Goal: Check status: Check status

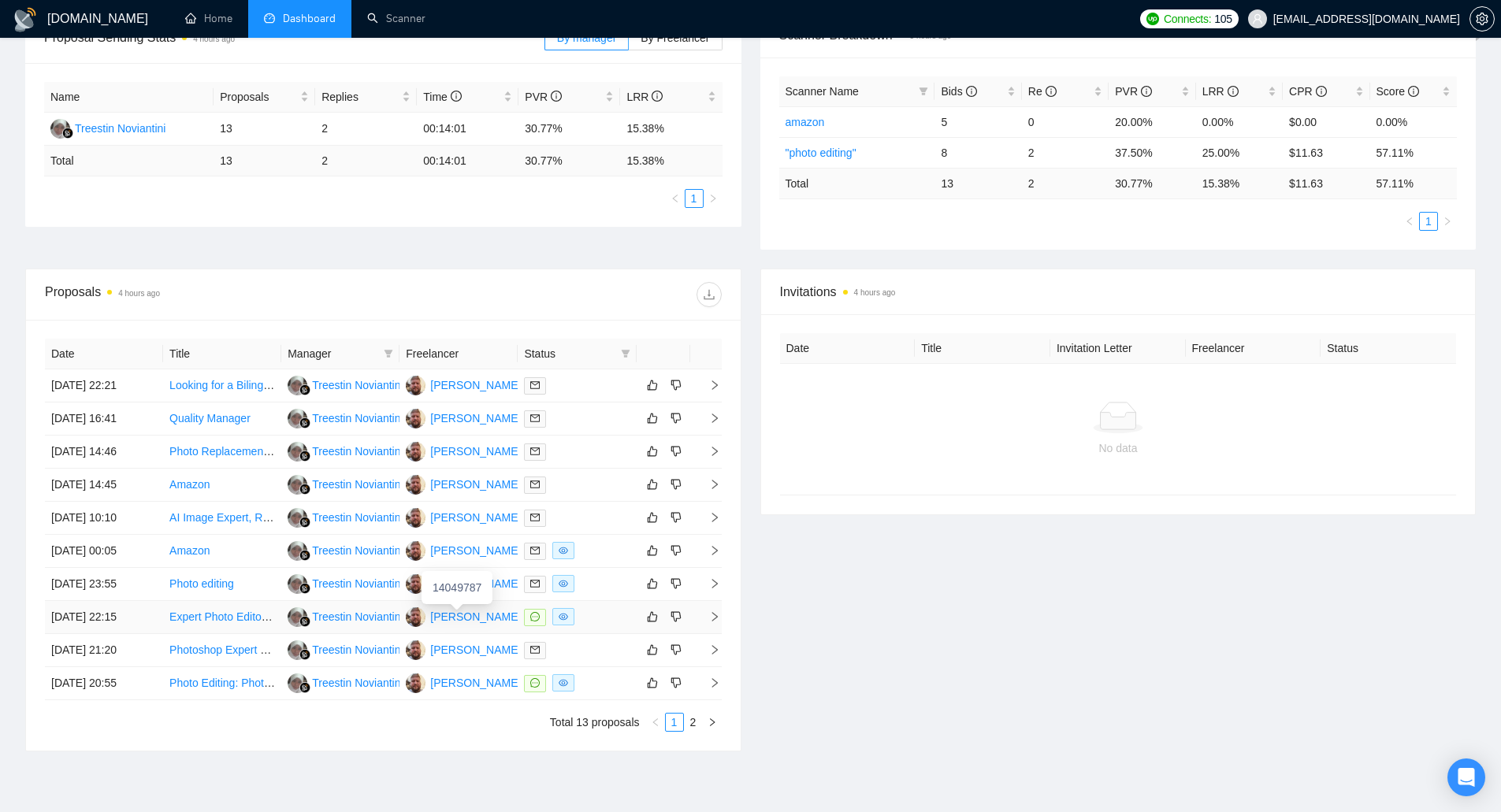
scroll to position [315, 0]
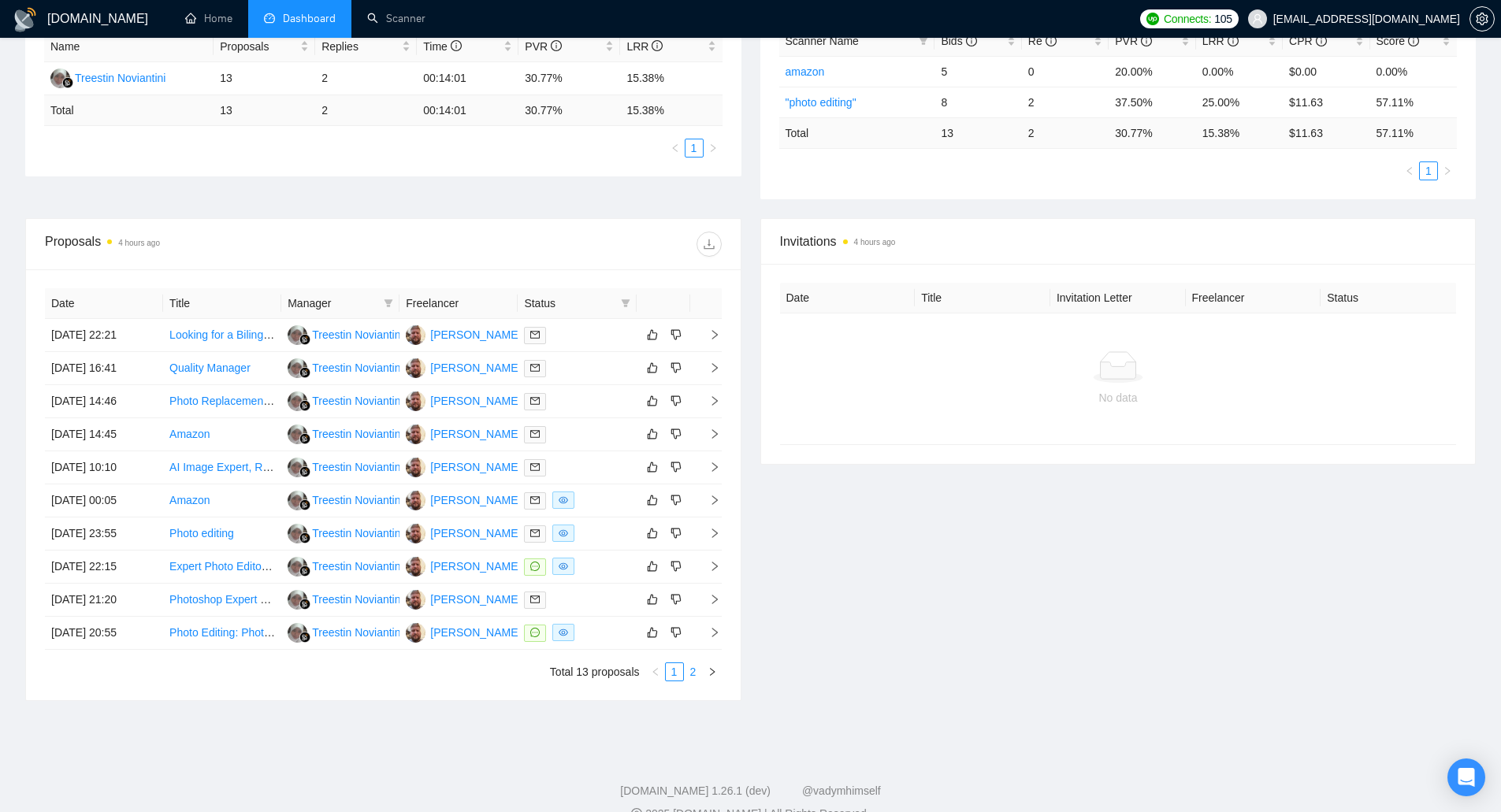
click at [692, 675] on link "2" at bounding box center [693, 672] width 18 height 18
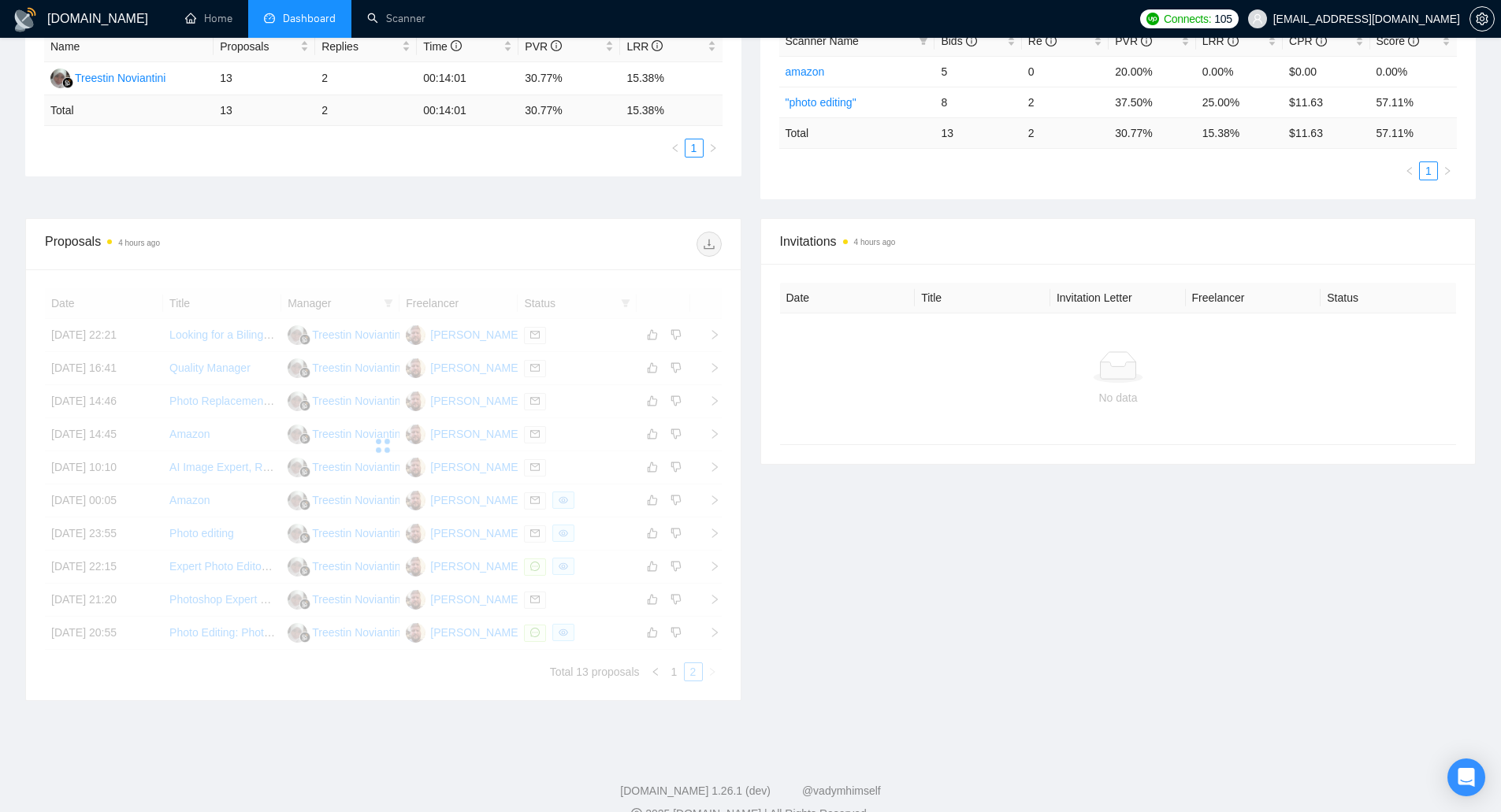
scroll to position [112, 0]
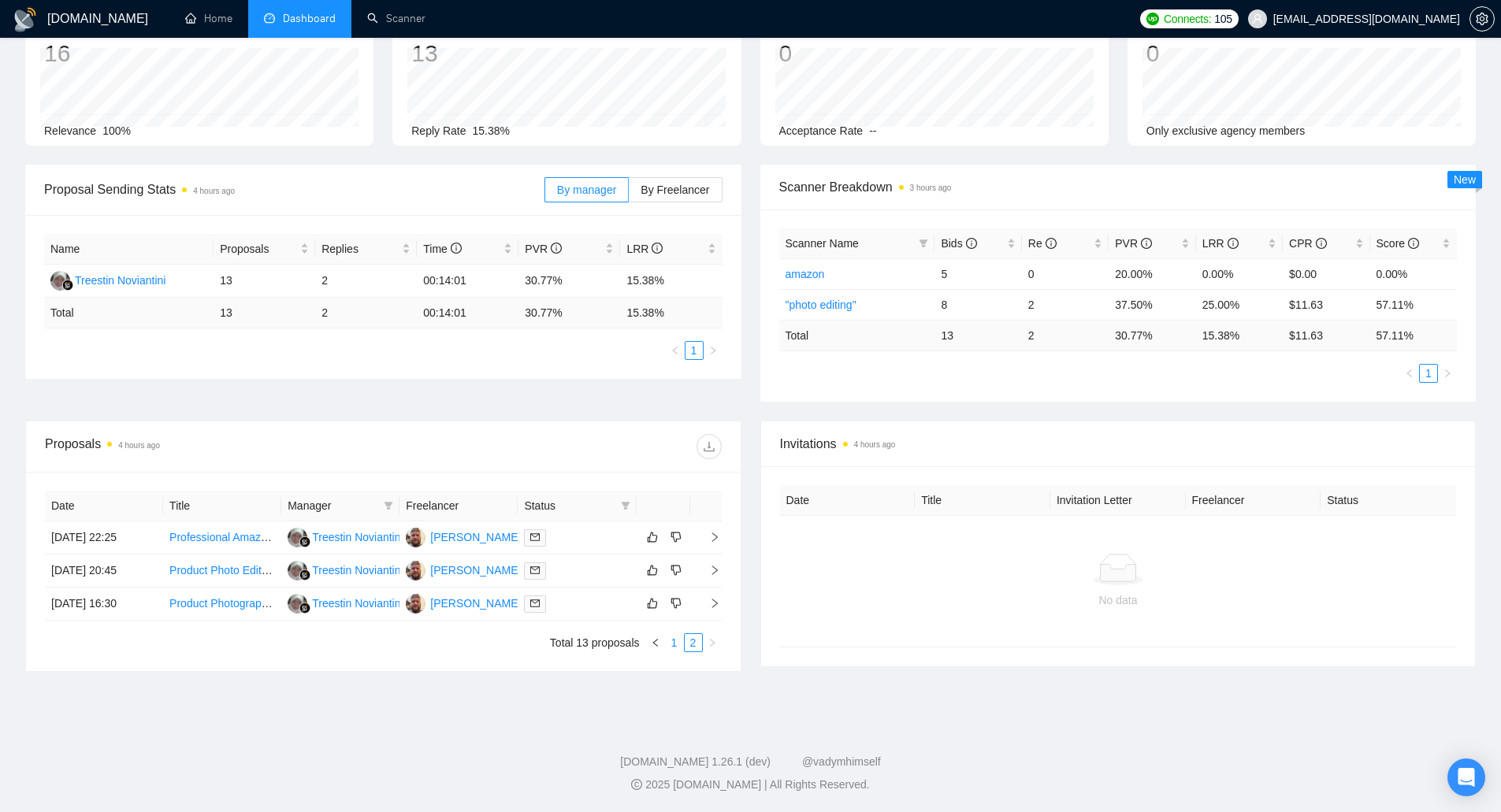
click at [667, 650] on link "1" at bounding box center [675, 643] width 18 height 18
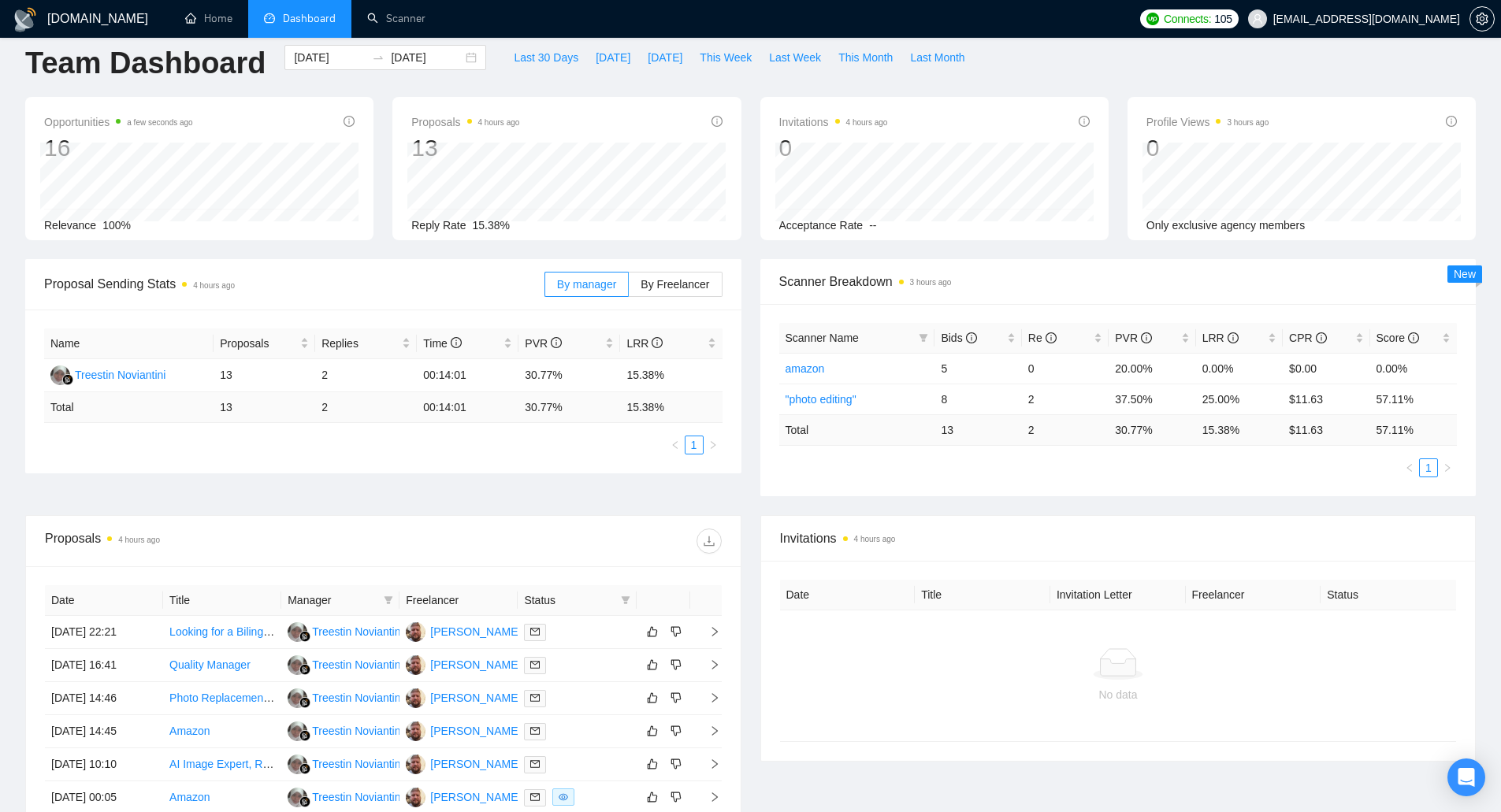
scroll to position [0, 0]
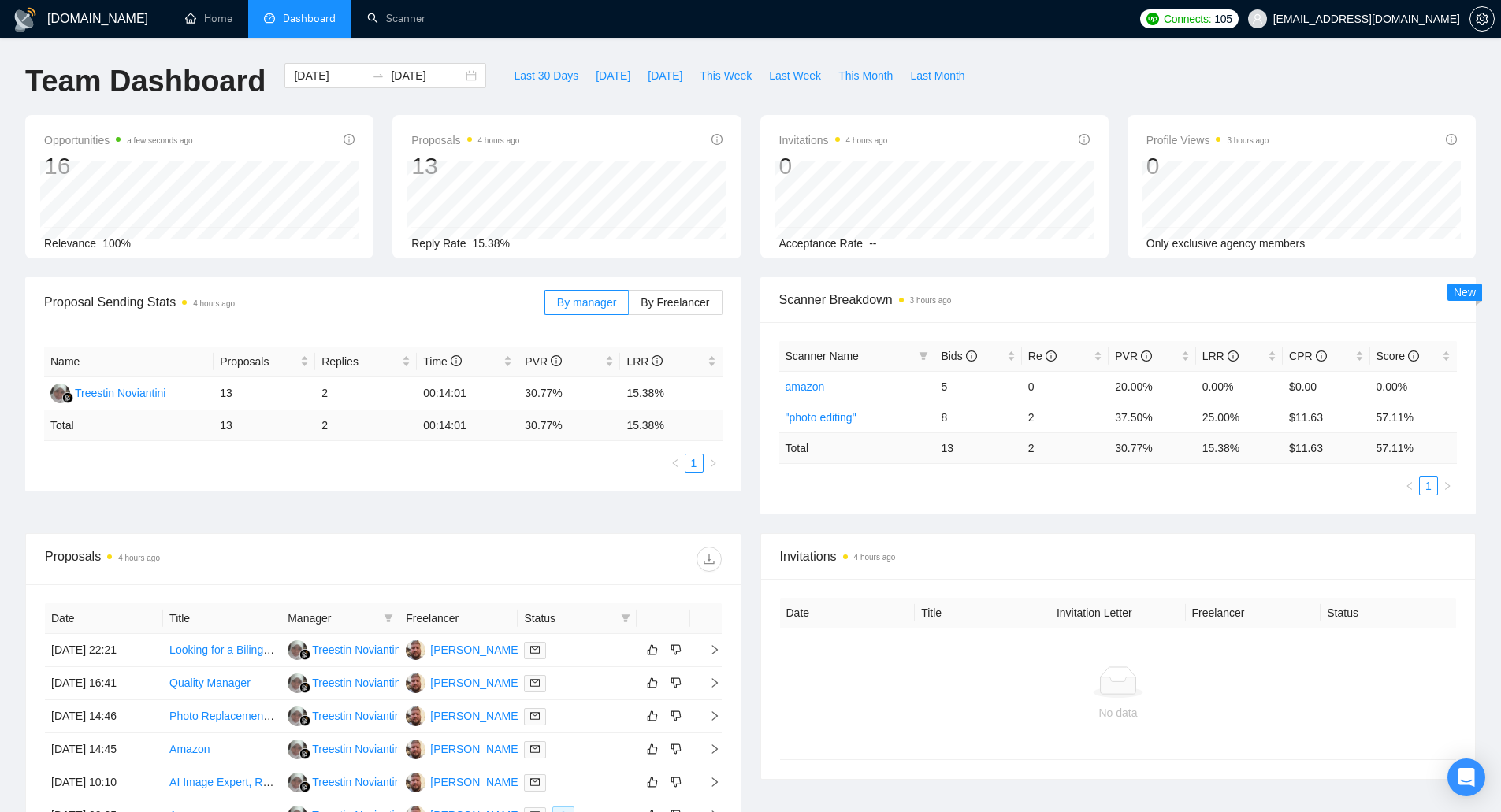
click at [384, 88] on div "2025-08-17 2025-09-16" at bounding box center [385, 89] width 220 height 52
click at [391, 81] on input "[DATE]" at bounding box center [427, 75] width 72 height 18
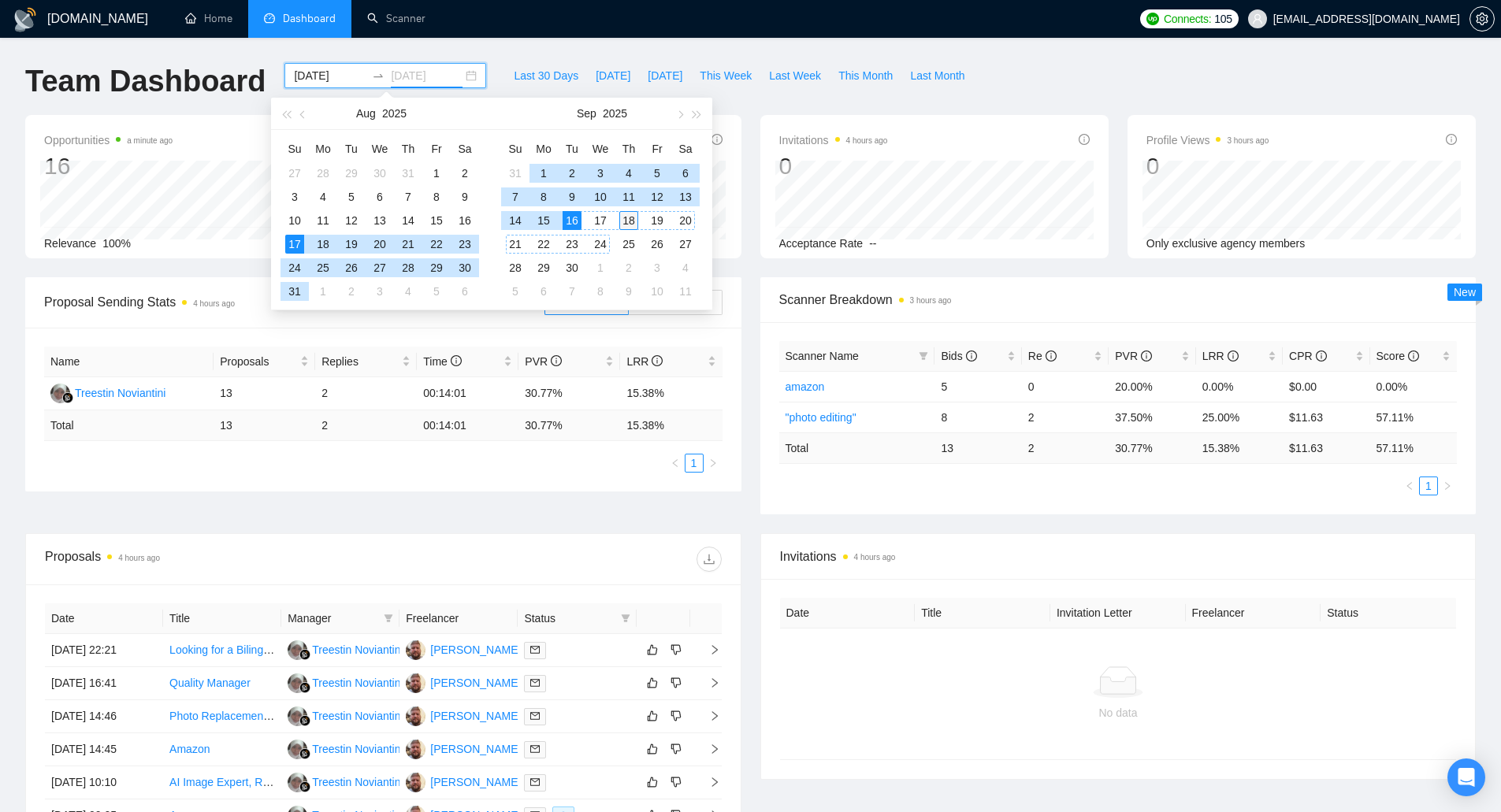
type input "2025-09-18"
click at [629, 218] on div "18" at bounding box center [628, 220] width 19 height 19
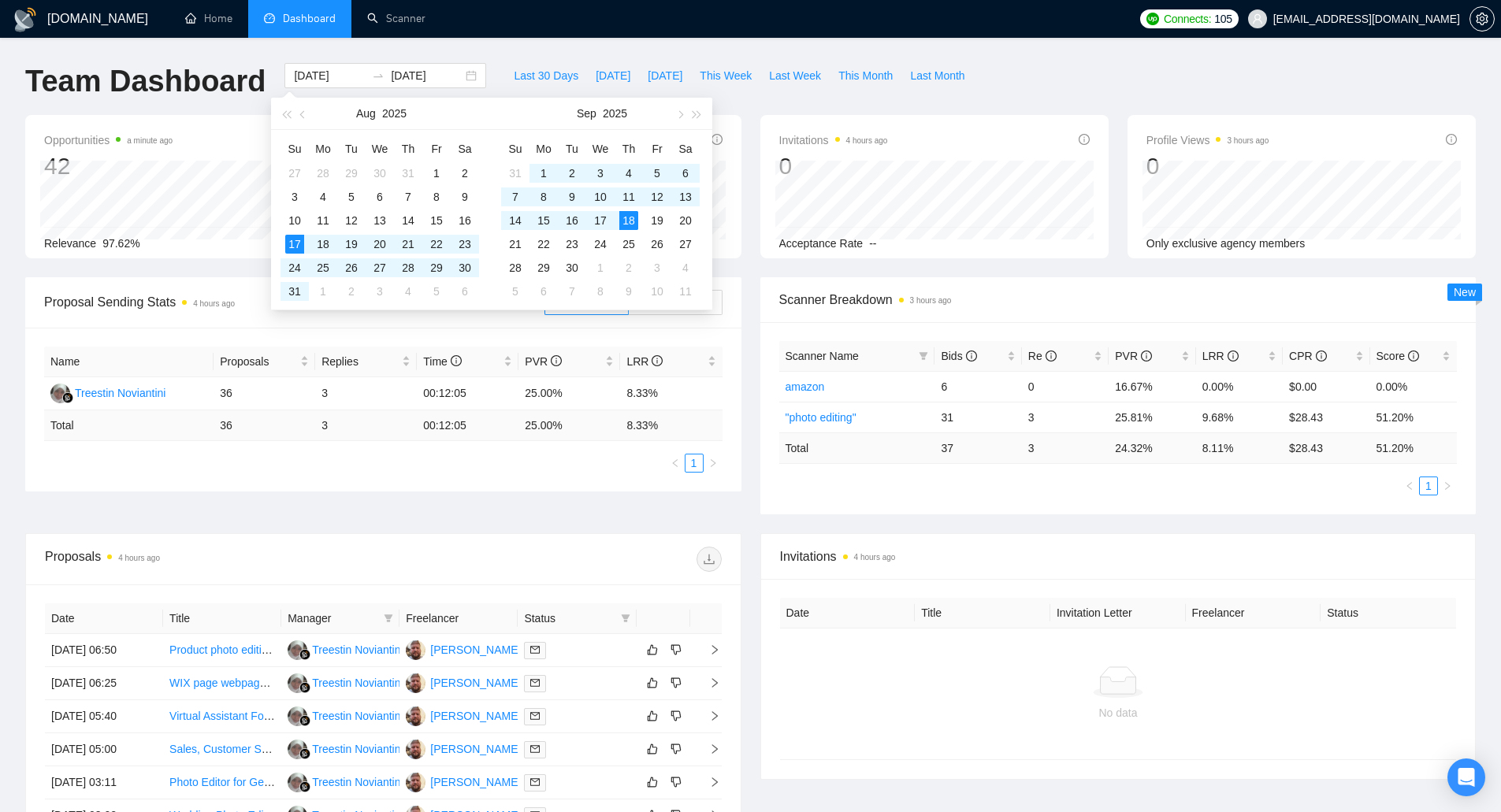
click at [598, 505] on div "Proposal Sending Stats 4 hours ago By manager By Freelancer Name Proposals Repl…" at bounding box center [750, 405] width 1469 height 256
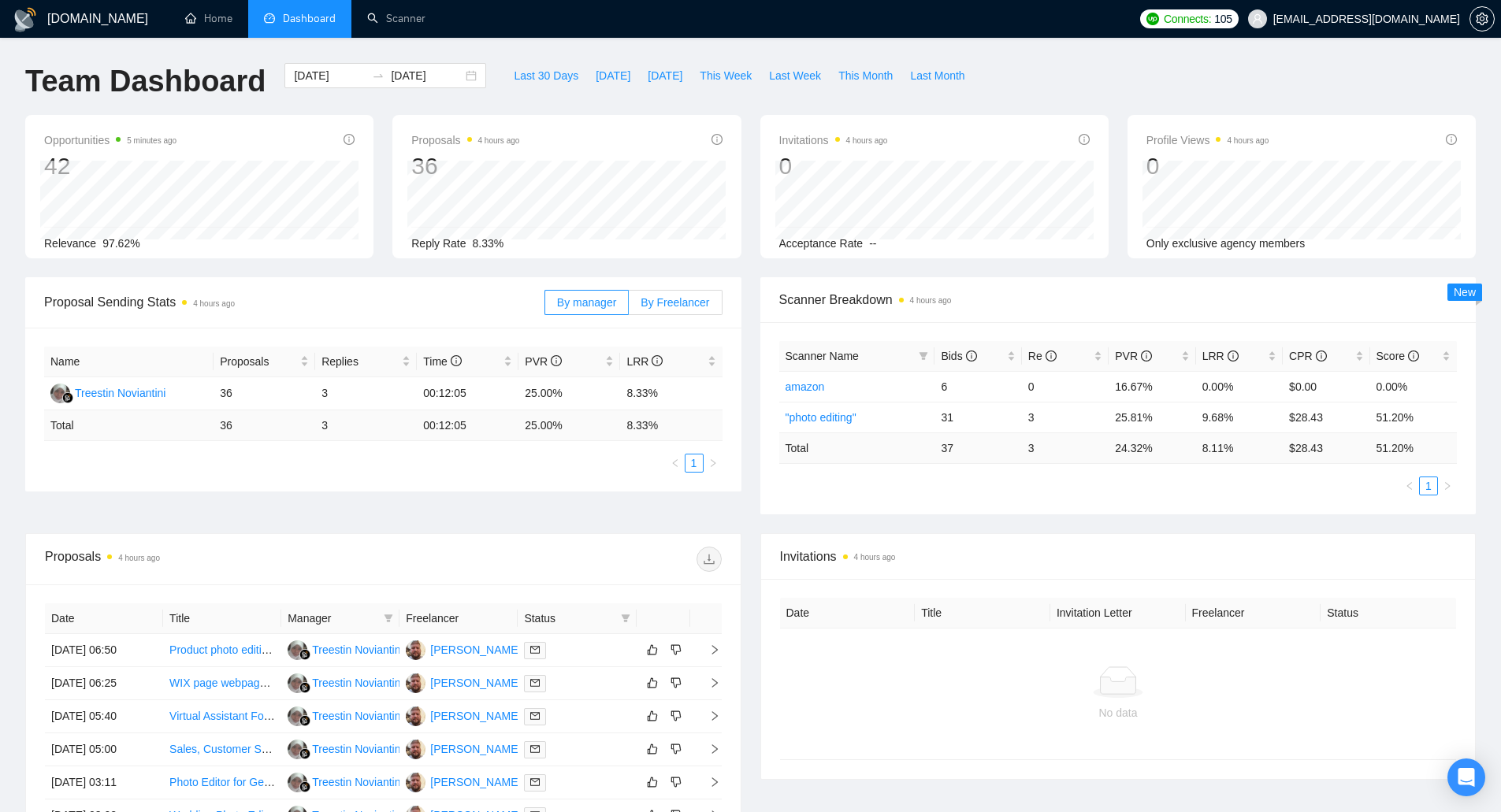
click at [686, 313] on label "By Freelancer" at bounding box center [676, 302] width 93 height 25
click at [629, 307] on input "By Freelancer" at bounding box center [629, 307] width 0 height 0
click at [583, 301] on span "By manager" at bounding box center [587, 303] width 59 height 13
click at [546, 307] on input "By manager" at bounding box center [546, 307] width 0 height 0
click at [697, 307] on span "By Freelancer" at bounding box center [675, 303] width 69 height 13
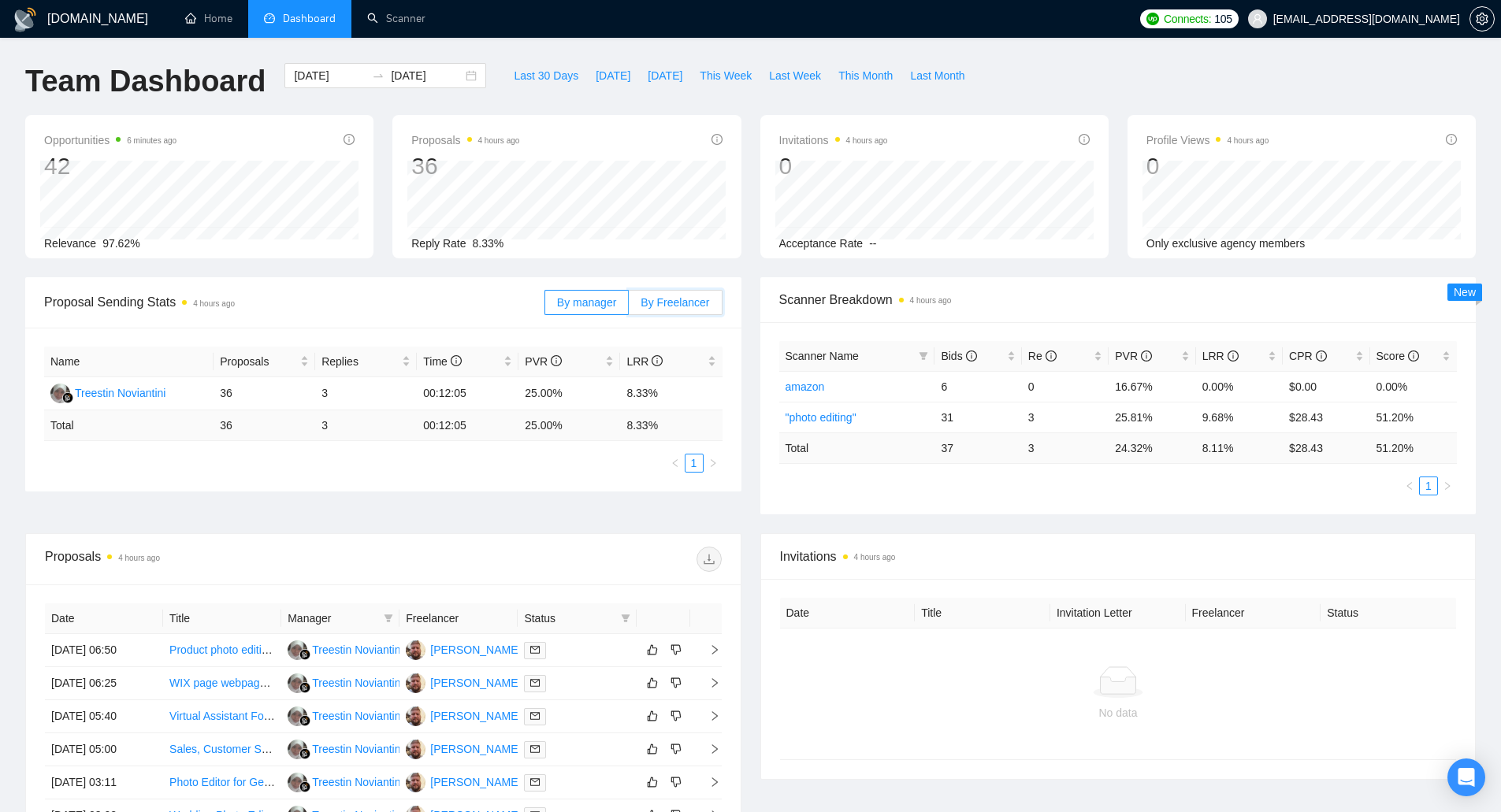
click at [629, 307] on input "By Freelancer" at bounding box center [629, 307] width 0 height 0
click at [604, 306] on span "By manager" at bounding box center [587, 303] width 59 height 13
click at [546, 307] on input "By manager" at bounding box center [546, 307] width 0 height 0
click at [697, 309] on label "By Freelancer" at bounding box center [676, 302] width 93 height 25
click at [629, 307] on input "By Freelancer" at bounding box center [629, 307] width 0 height 0
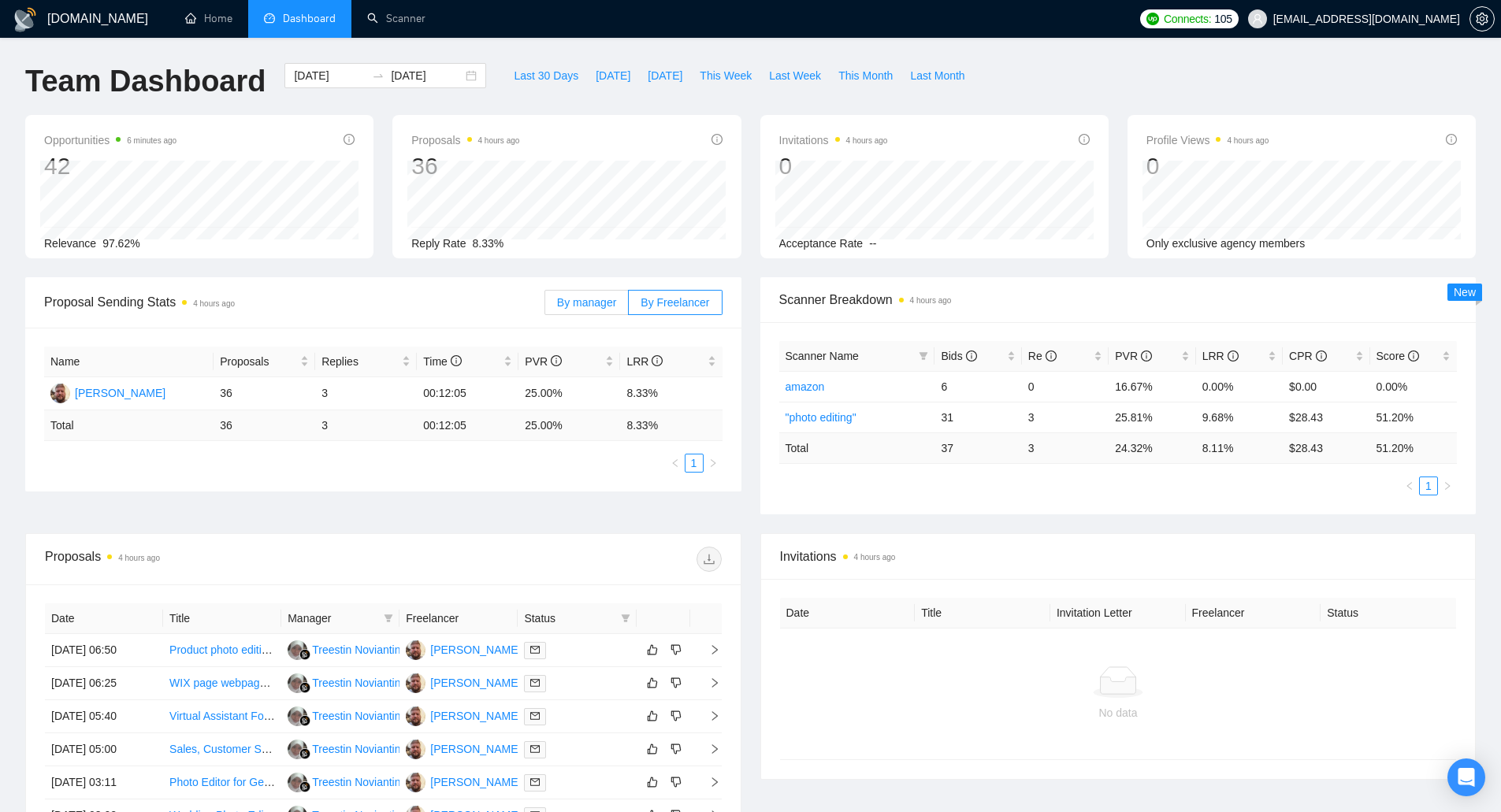
click at [600, 313] on label "By manager" at bounding box center [586, 302] width 85 height 25
click at [546, 307] on input "By manager" at bounding box center [546, 307] width 0 height 0
click at [697, 310] on label "By Freelancer" at bounding box center [676, 302] width 93 height 25
click at [629, 307] on input "By Freelancer" at bounding box center [629, 307] width 0 height 0
click at [593, 308] on span "By manager" at bounding box center [587, 303] width 59 height 13
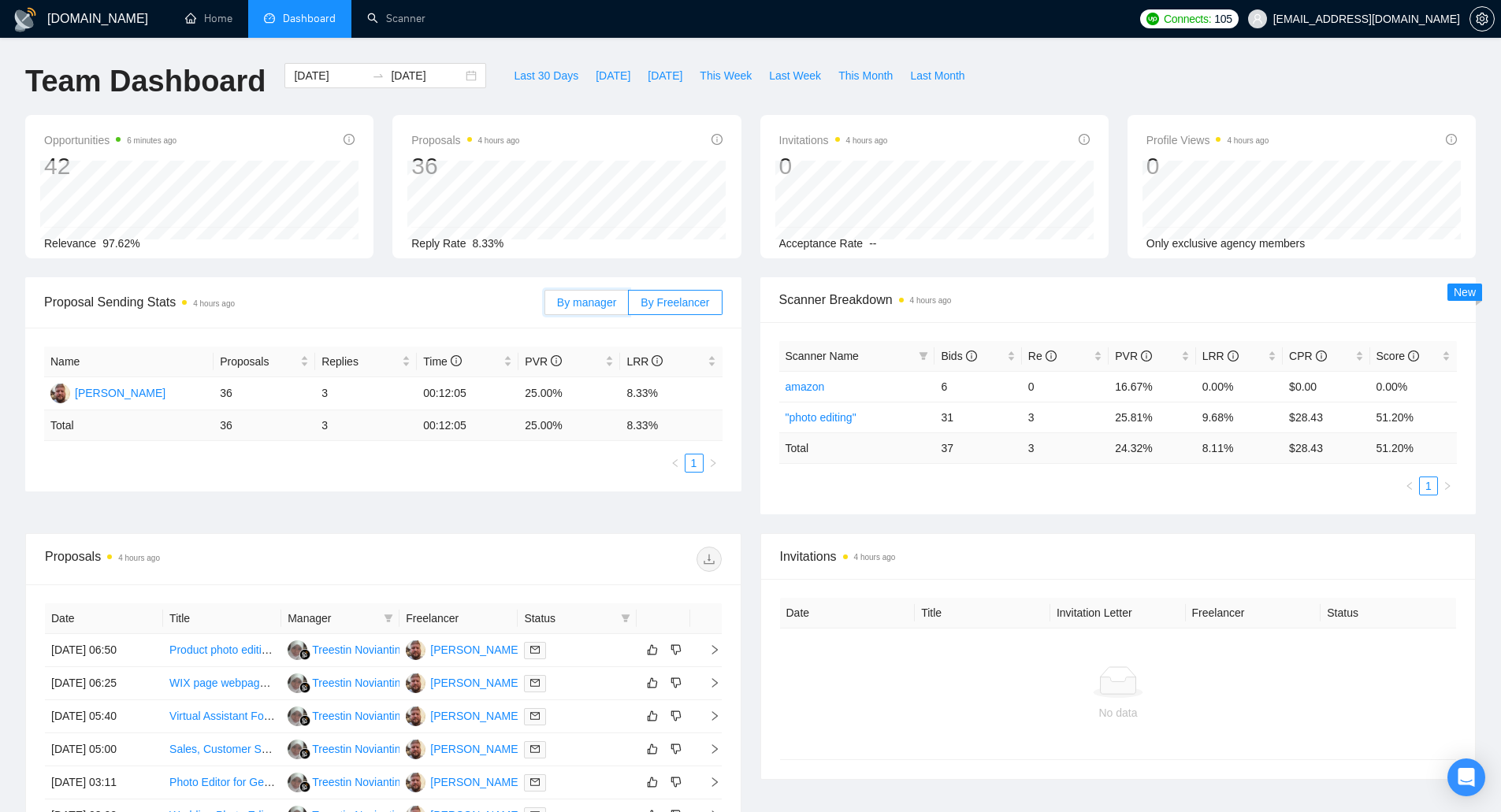
click at [546, 307] on input "By manager" at bounding box center [546, 307] width 0 height 0
click at [697, 308] on span "By Freelancer" at bounding box center [675, 303] width 69 height 13
click at [629, 307] on input "By Freelancer" at bounding box center [629, 307] width 0 height 0
click at [582, 304] on span "By manager" at bounding box center [587, 303] width 59 height 13
click at [546, 307] on input "By manager" at bounding box center [546, 307] width 0 height 0
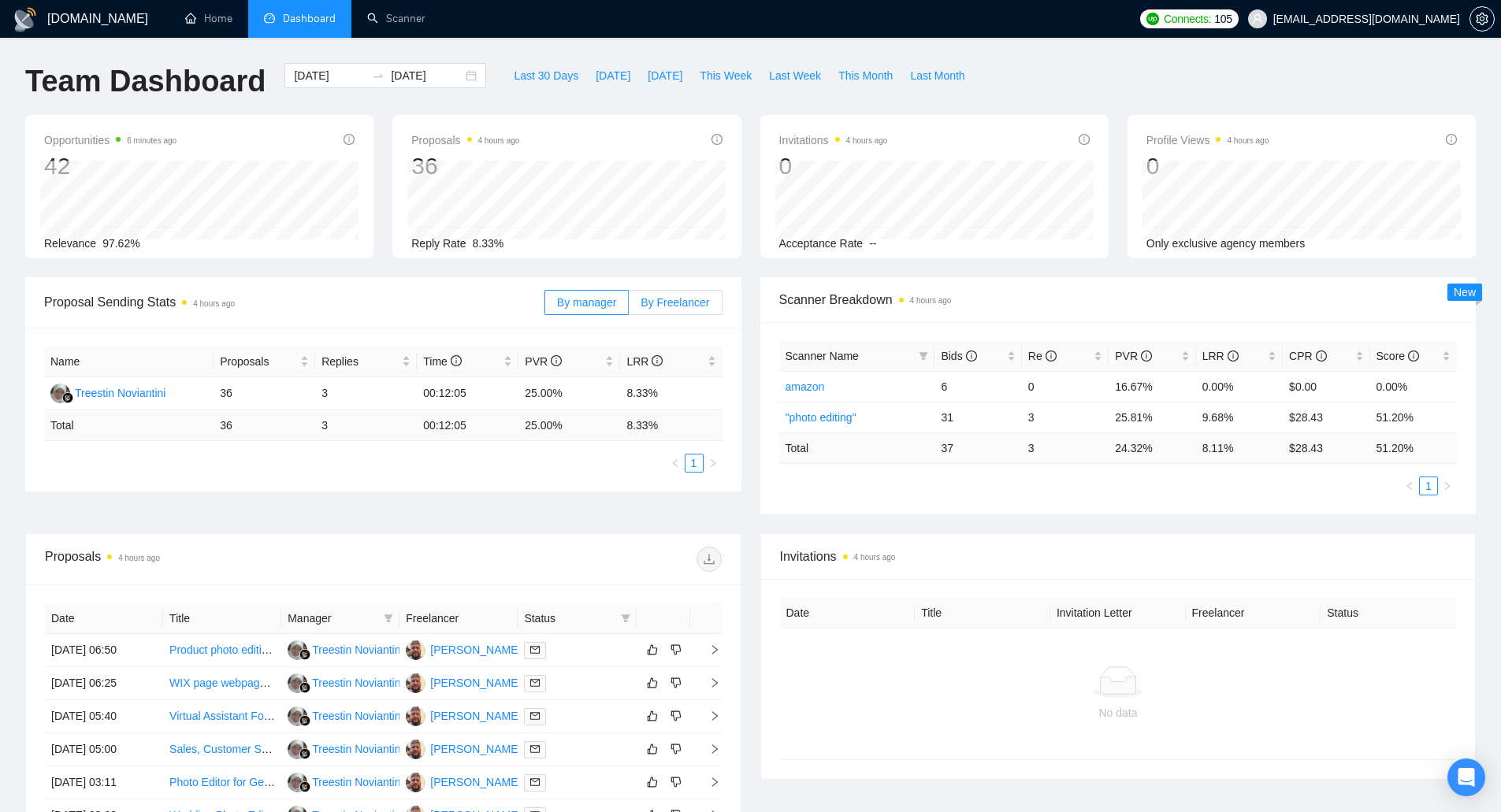
click at [684, 313] on label "By Freelancer" at bounding box center [676, 302] width 93 height 25
click at [629, 307] on input "By Freelancer" at bounding box center [629, 307] width 0 height 0
